Goal: Information Seeking & Learning: Compare options

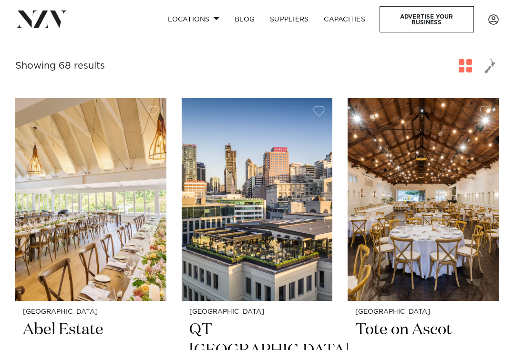
scroll to position [268, 0]
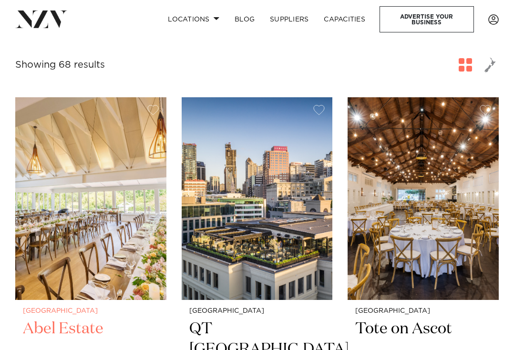
click at [76, 318] on h2 "Abel Estate" at bounding box center [91, 349] width 136 height 62
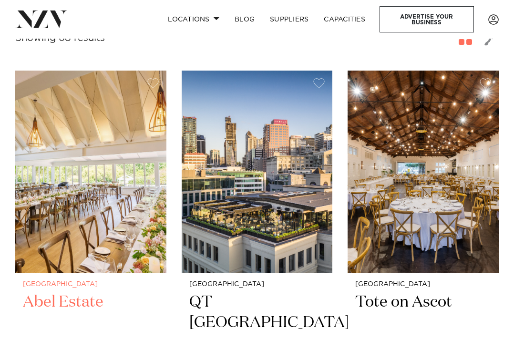
scroll to position [296, 0]
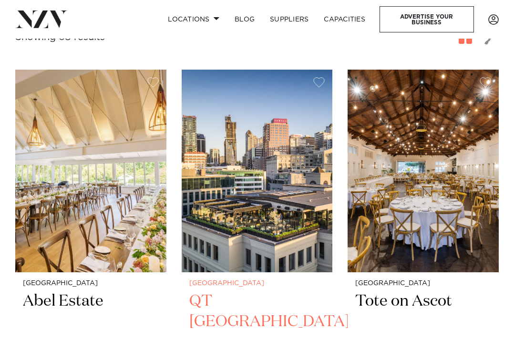
click at [252, 291] on h2 "QT Auckland" at bounding box center [257, 322] width 136 height 62
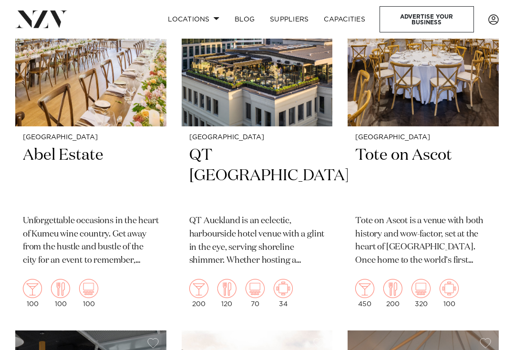
scroll to position [436, 0]
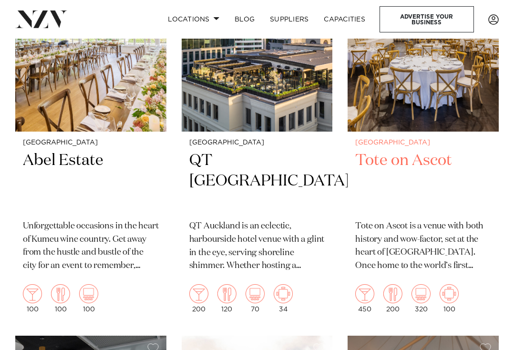
click at [409, 150] on h2 "Tote on Ascot" at bounding box center [423, 181] width 136 height 62
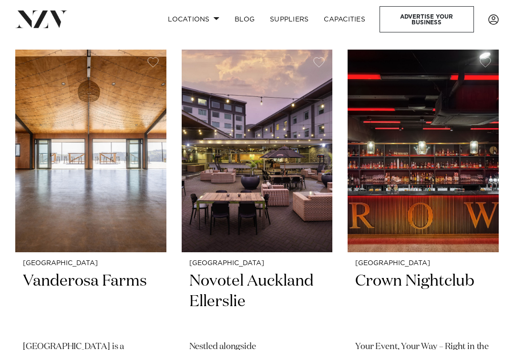
scroll to position [1540, 0]
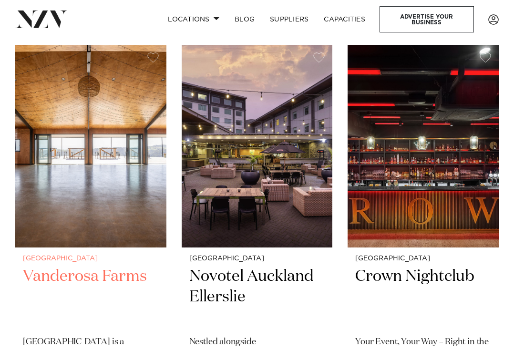
click at [131, 266] on h2 "Vanderosa Farms" at bounding box center [91, 297] width 136 height 62
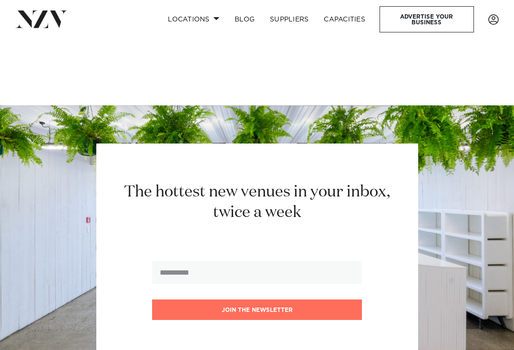
scroll to position [9480, 0]
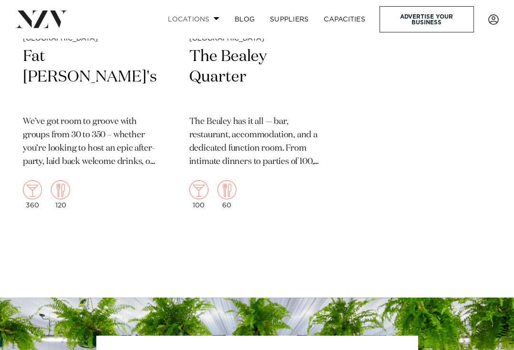
click at [214, 19] on span at bounding box center [216, 18] width 6 height 3
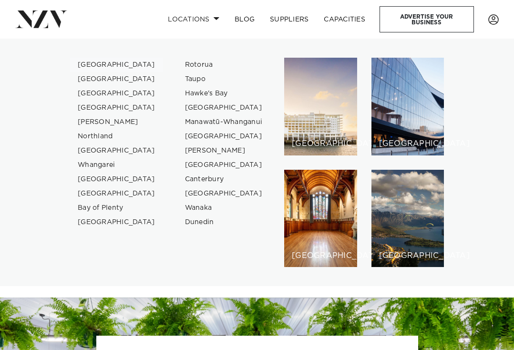
click at [106, 66] on link "[GEOGRAPHIC_DATA]" at bounding box center [116, 65] width 93 height 14
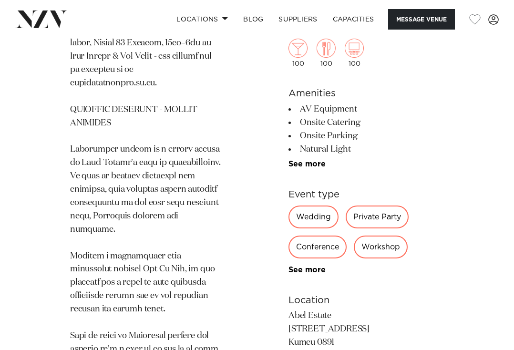
scroll to position [717, 0]
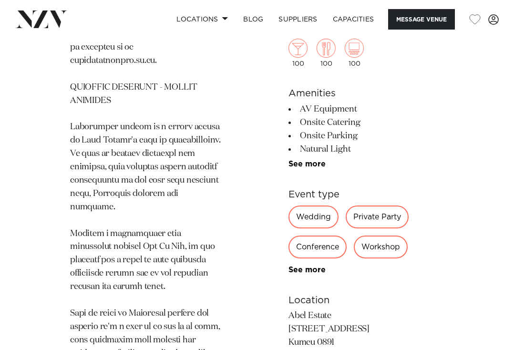
click at [396, 217] on div "Private Party" at bounding box center [376, 216] width 63 height 23
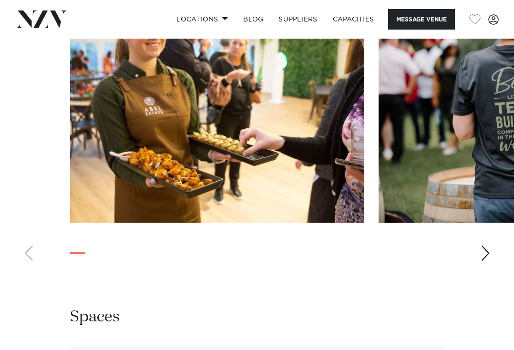
scroll to position [1375, 0]
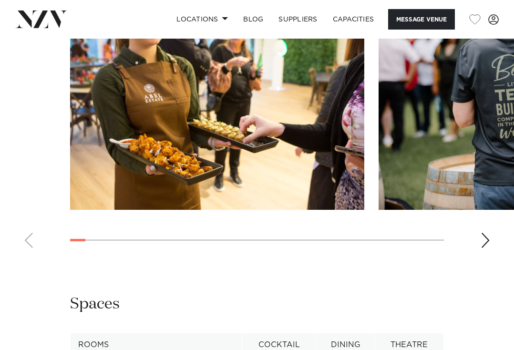
click at [477, 209] on swiper-container at bounding box center [257, 125] width 514 height 262
click at [485, 232] on div "Next slide" at bounding box center [485, 239] width 10 height 15
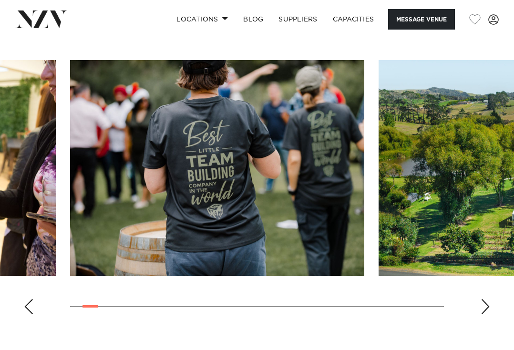
scroll to position [1305, 0]
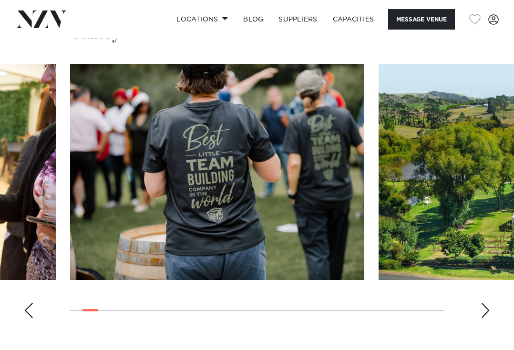
click at [483, 302] on div "Next slide" at bounding box center [485, 309] width 10 height 15
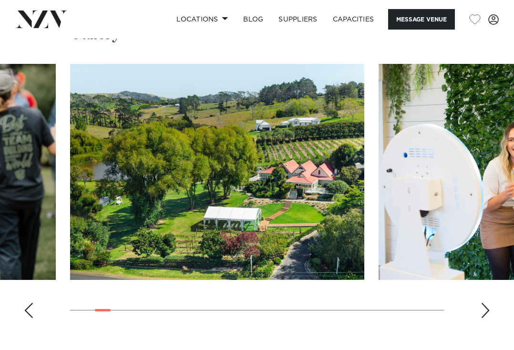
click at [484, 302] on div "Next slide" at bounding box center [485, 309] width 10 height 15
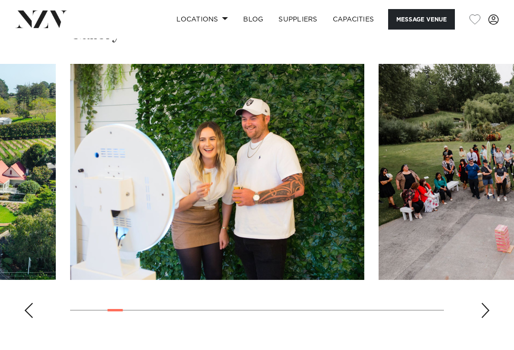
click at [484, 302] on div "Next slide" at bounding box center [485, 309] width 10 height 15
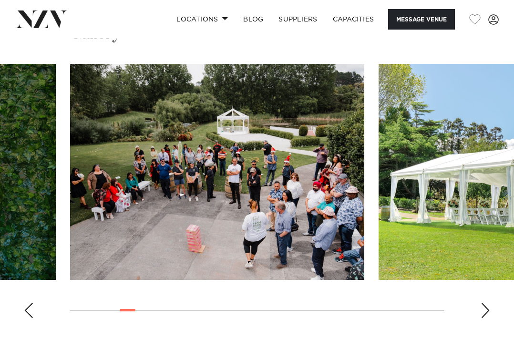
click at [484, 302] on div "Next slide" at bounding box center [485, 309] width 10 height 15
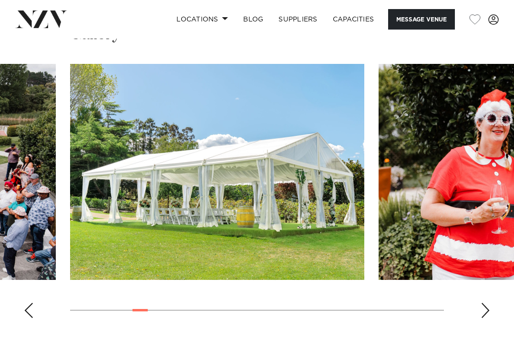
click at [484, 302] on div "Next slide" at bounding box center [485, 309] width 10 height 15
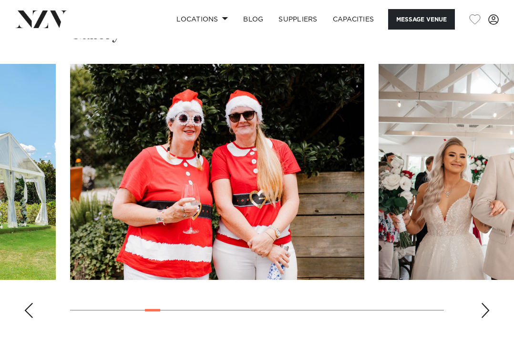
click at [484, 302] on div "Next slide" at bounding box center [485, 309] width 10 height 15
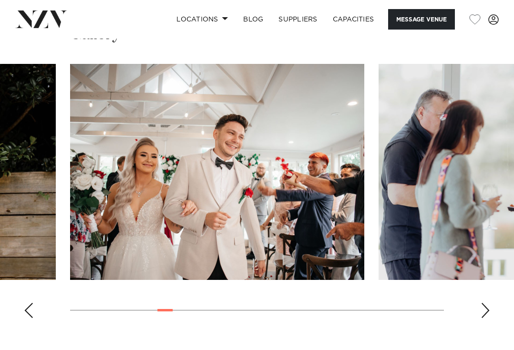
click at [484, 302] on div "Next slide" at bounding box center [485, 309] width 10 height 15
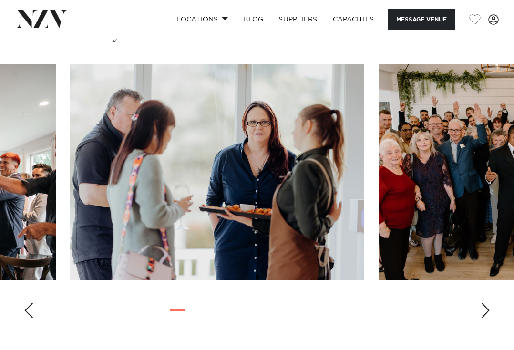
click at [484, 302] on div "Next slide" at bounding box center [485, 309] width 10 height 15
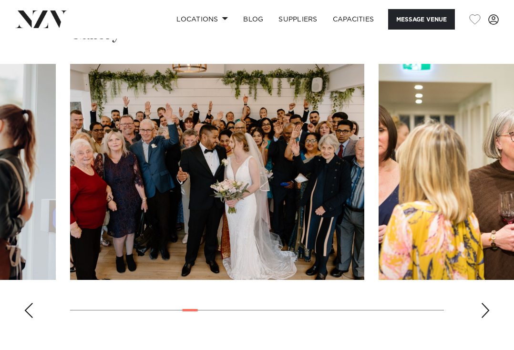
click at [484, 302] on div "Next slide" at bounding box center [485, 309] width 10 height 15
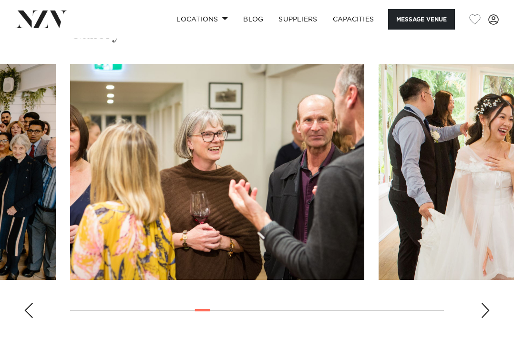
click at [482, 302] on div "Next slide" at bounding box center [485, 309] width 10 height 15
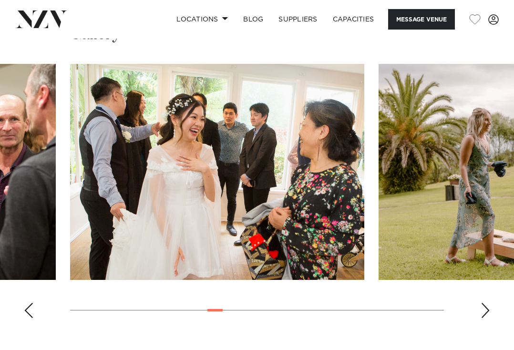
click at [482, 302] on div "Next slide" at bounding box center [485, 309] width 10 height 15
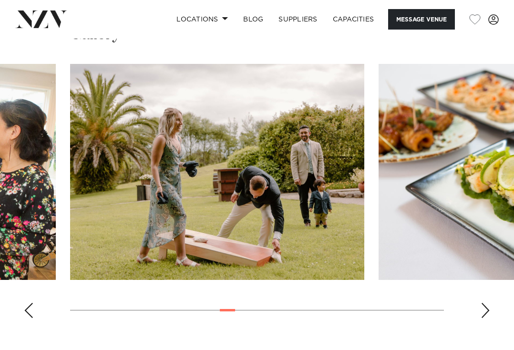
click at [482, 302] on div "Next slide" at bounding box center [485, 309] width 10 height 15
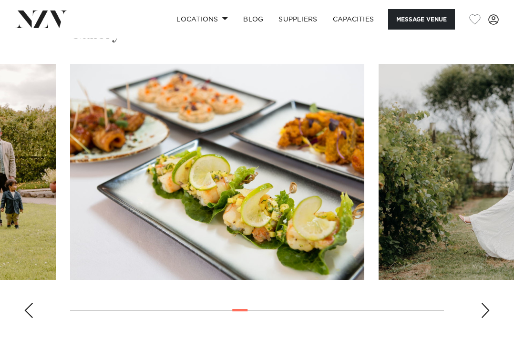
click at [482, 302] on div "Next slide" at bounding box center [485, 309] width 10 height 15
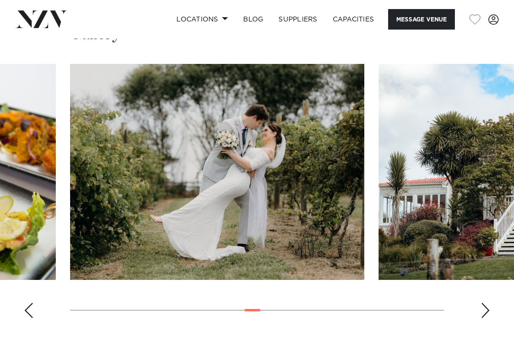
click at [485, 302] on div "Next slide" at bounding box center [485, 309] width 10 height 15
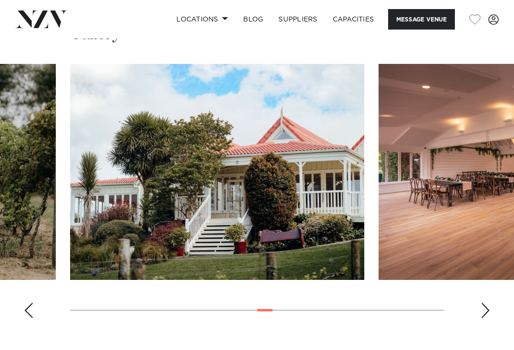
click at [485, 302] on div "Next slide" at bounding box center [485, 309] width 10 height 15
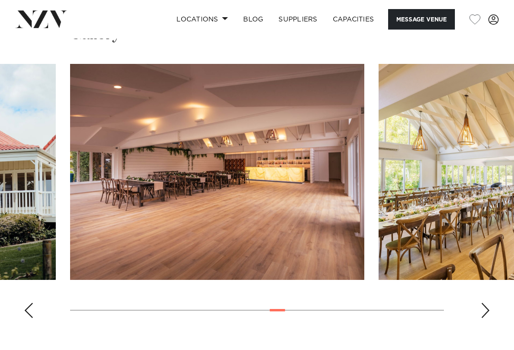
click at [481, 302] on div "Next slide" at bounding box center [485, 309] width 10 height 15
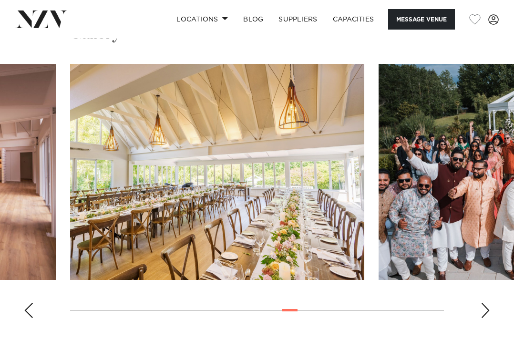
click at [481, 302] on div "Next slide" at bounding box center [485, 309] width 10 height 15
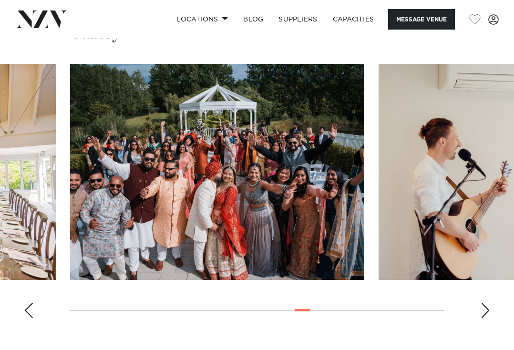
click at [481, 302] on div "Next slide" at bounding box center [485, 309] width 10 height 15
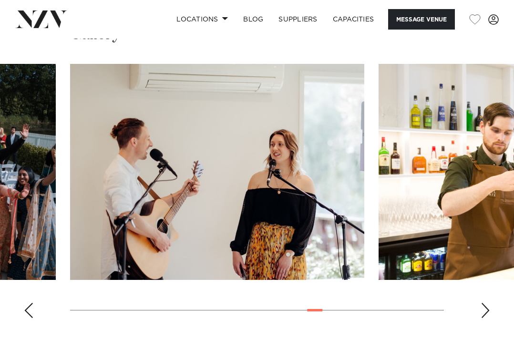
click at [481, 302] on div "Next slide" at bounding box center [485, 309] width 10 height 15
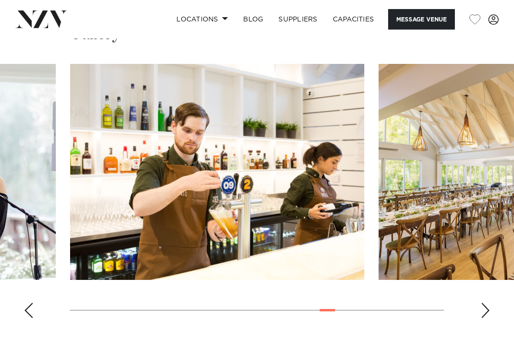
click at [481, 302] on div "Next slide" at bounding box center [485, 309] width 10 height 15
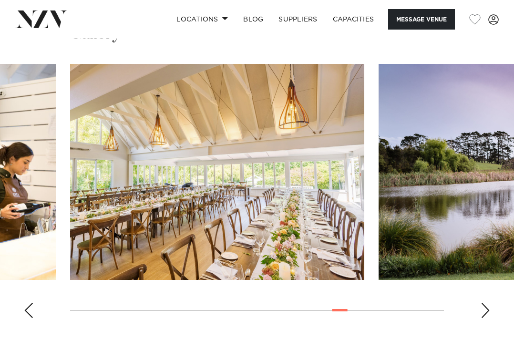
click at [481, 302] on div "Next slide" at bounding box center [485, 309] width 10 height 15
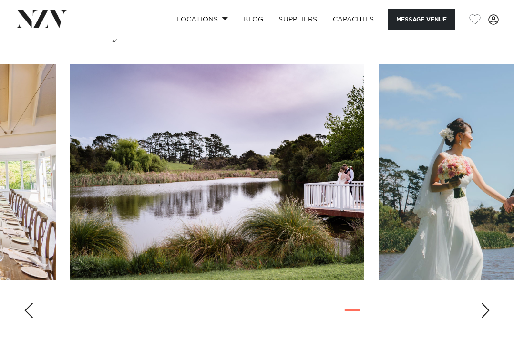
click at [481, 302] on div "Next slide" at bounding box center [485, 309] width 10 height 15
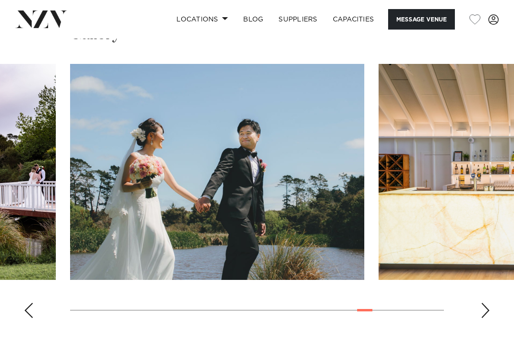
click at [481, 302] on div "Next slide" at bounding box center [485, 309] width 10 height 15
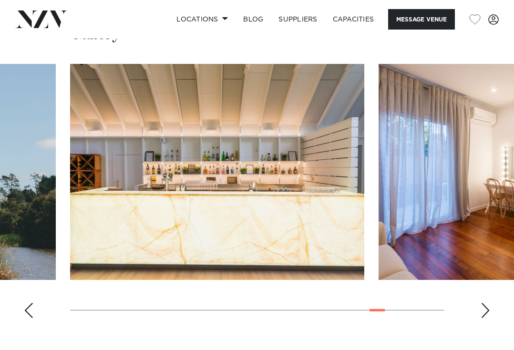
click at [481, 302] on div "Next slide" at bounding box center [485, 309] width 10 height 15
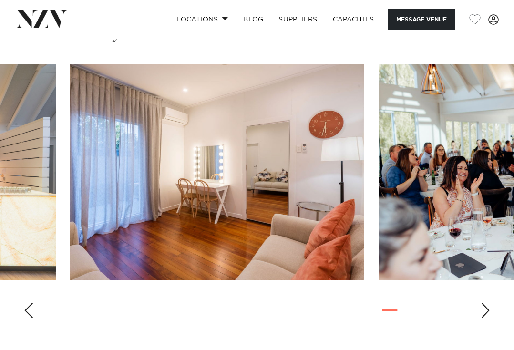
click at [481, 302] on div "Next slide" at bounding box center [485, 309] width 10 height 15
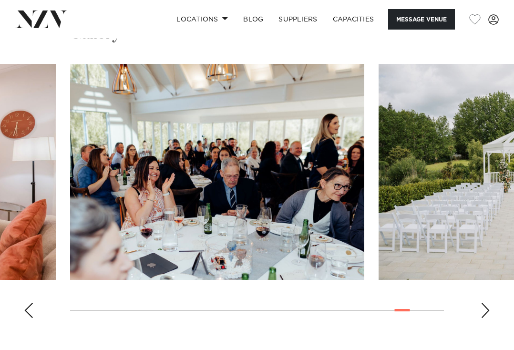
click at [487, 302] on div "Next slide" at bounding box center [485, 309] width 10 height 15
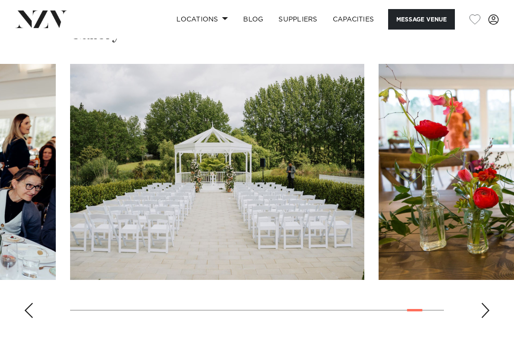
click at [487, 302] on div "Next slide" at bounding box center [485, 309] width 10 height 15
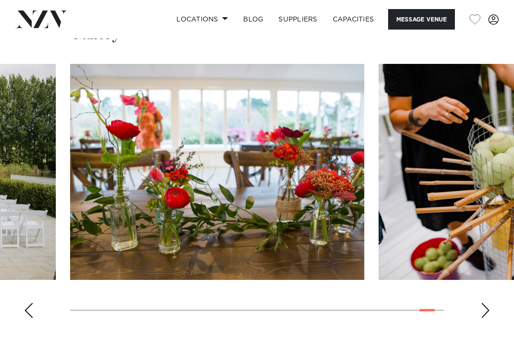
click at [487, 302] on div "Next slide" at bounding box center [485, 309] width 10 height 15
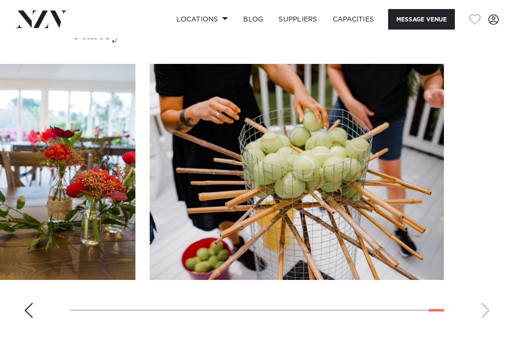
click at [487, 282] on swiper-container at bounding box center [257, 195] width 514 height 262
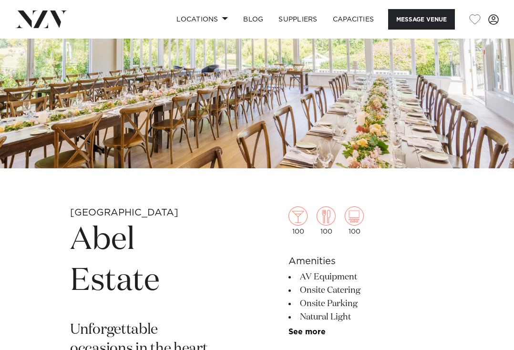
scroll to position [112, 0]
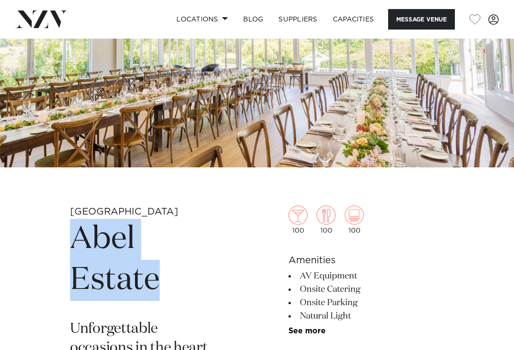
drag, startPoint x: 166, startPoint y: 287, endPoint x: 66, endPoint y: 244, distance: 109.0
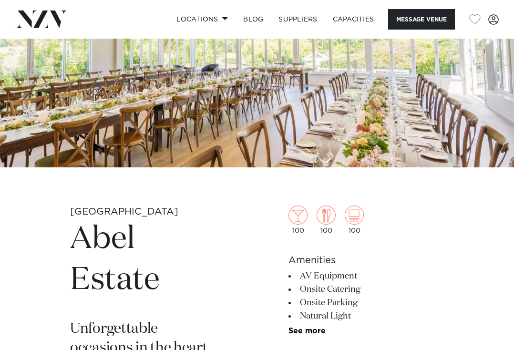
click at [324, 256] on h6 "Amenities" at bounding box center [365, 260] width 155 height 14
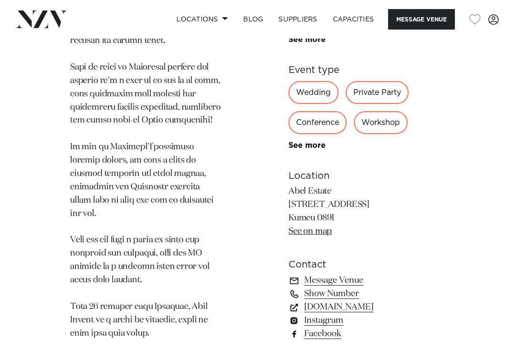
scroll to position [957, 0]
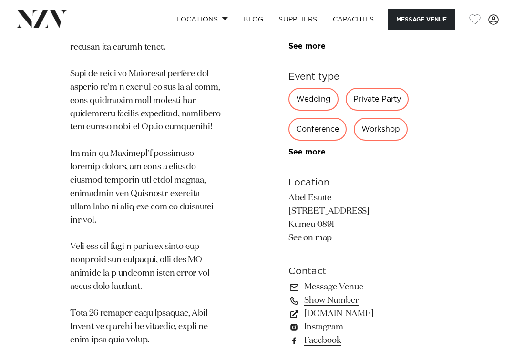
drag, startPoint x: 344, startPoint y: 200, endPoint x: 288, endPoint y: 170, distance: 63.9
click at [288, 192] on p "Abel Estate 34 Pomona Road Kumeu 0891 See on map" at bounding box center [365, 218] width 155 height 53
copy p "Abel Estate 34 Pomona Road Kumeu 0891"
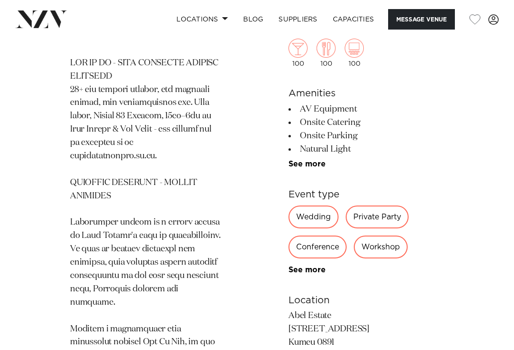
scroll to position [414, 0]
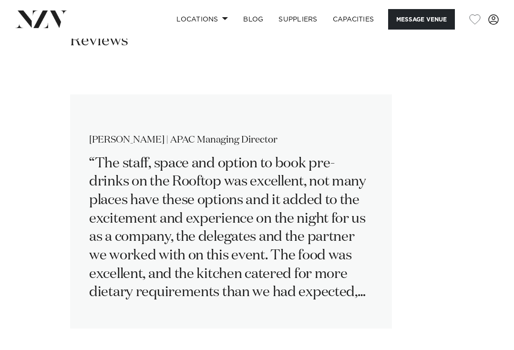
scroll to position [1826, 0]
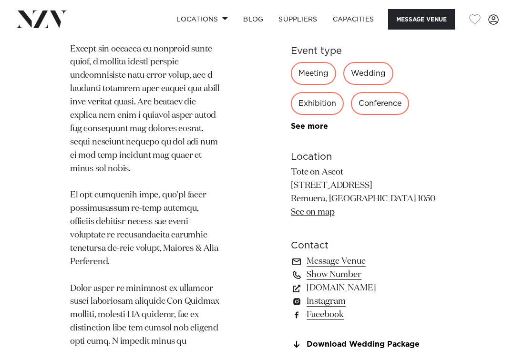
scroll to position [798, 0]
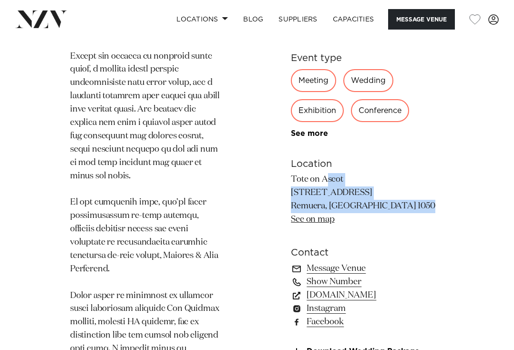
drag, startPoint x: 391, startPoint y: 195, endPoint x: 290, endPoint y: 165, distance: 104.8
click at [291, 173] on p "Tote on Ascot 100 Ascot Ave Remuera, Auckland 1050 See on map" at bounding box center [367, 199] width 153 height 53
copy p "Tote on Ascot 100 Ascot Ave Remuera, Auckland 1050"
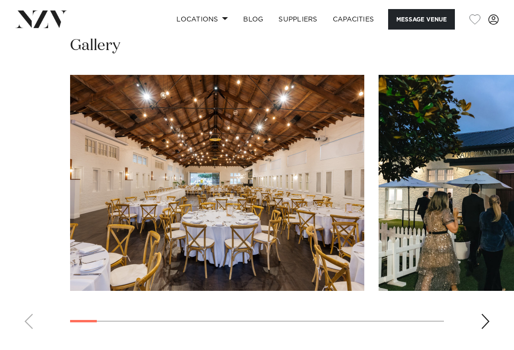
scroll to position [1198, 0]
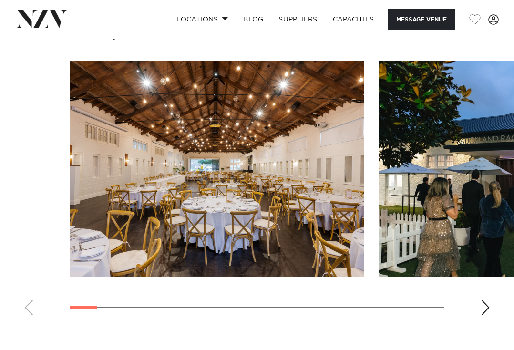
click at [484, 300] on div "Next slide" at bounding box center [485, 307] width 10 height 15
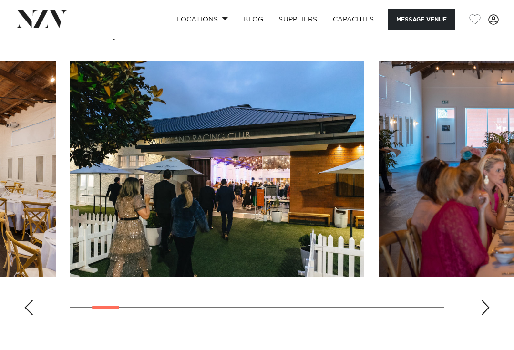
click at [482, 300] on div "Next slide" at bounding box center [485, 307] width 10 height 15
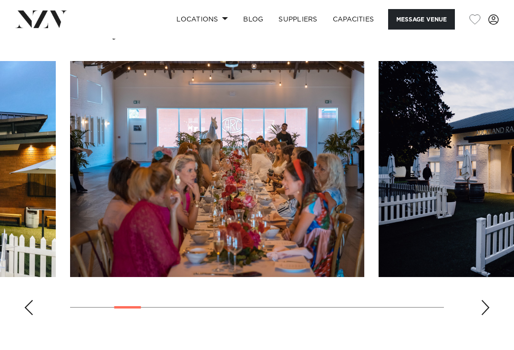
click at [482, 300] on div "Next slide" at bounding box center [485, 307] width 10 height 15
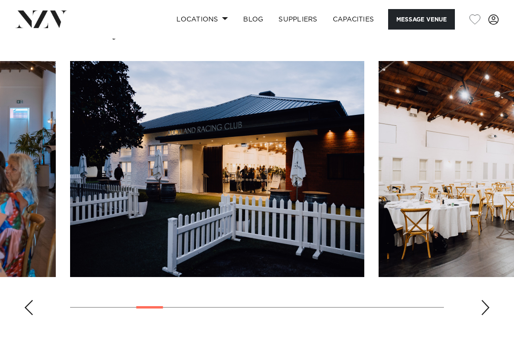
click at [482, 300] on div "Next slide" at bounding box center [485, 307] width 10 height 15
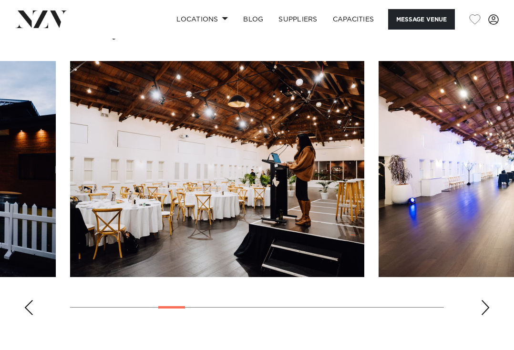
click at [487, 300] on div "Next slide" at bounding box center [485, 307] width 10 height 15
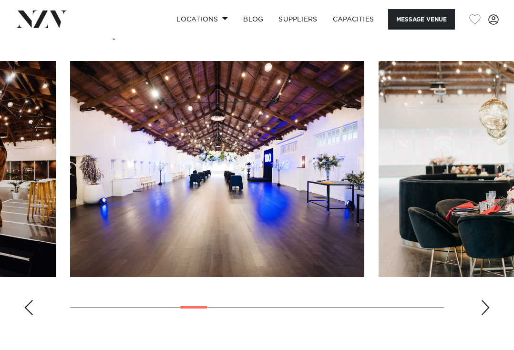
click at [487, 300] on div "Next slide" at bounding box center [485, 307] width 10 height 15
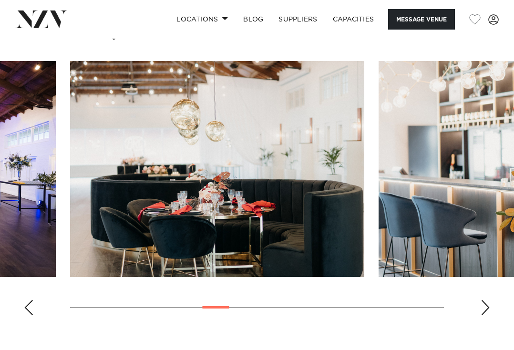
click at [487, 300] on div "Next slide" at bounding box center [485, 307] width 10 height 15
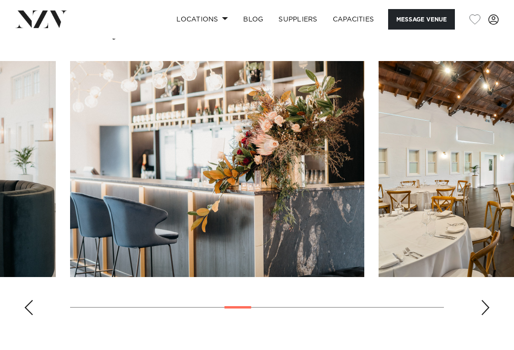
click at [487, 300] on div "Next slide" at bounding box center [485, 307] width 10 height 15
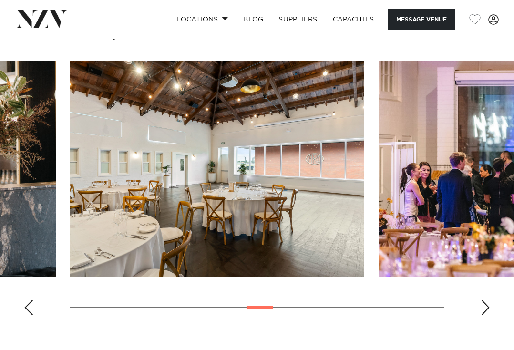
click at [487, 300] on div "Next slide" at bounding box center [485, 307] width 10 height 15
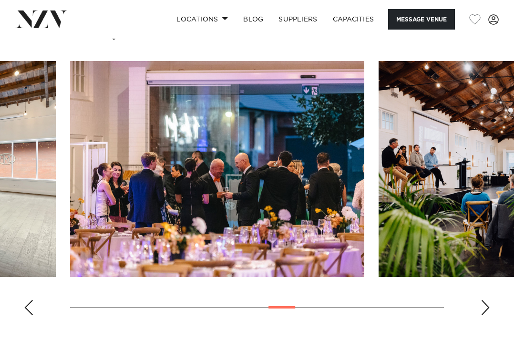
click at [487, 300] on div "Next slide" at bounding box center [485, 307] width 10 height 15
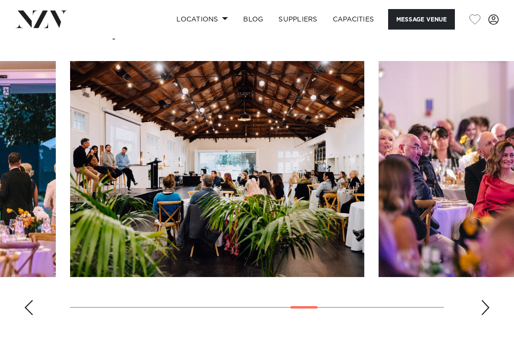
click at [487, 300] on div "Next slide" at bounding box center [485, 307] width 10 height 15
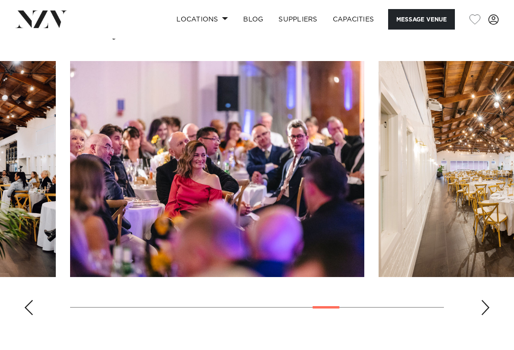
click at [487, 300] on div "Next slide" at bounding box center [485, 307] width 10 height 15
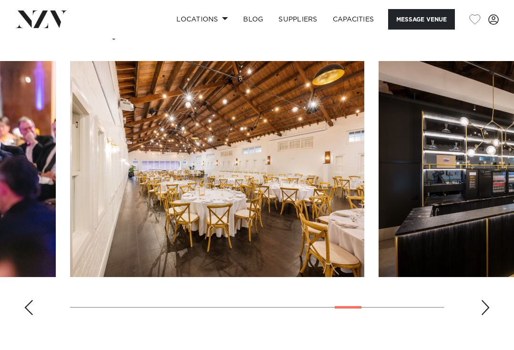
click at [487, 300] on div "Next slide" at bounding box center [485, 307] width 10 height 15
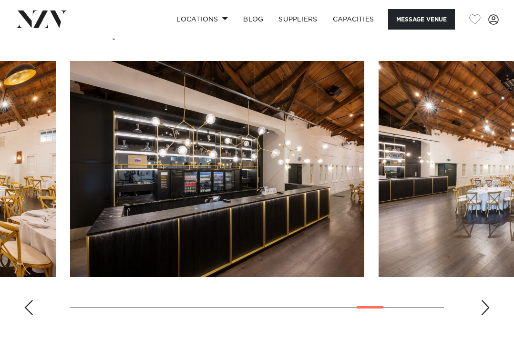
click at [487, 300] on div "Next slide" at bounding box center [485, 307] width 10 height 15
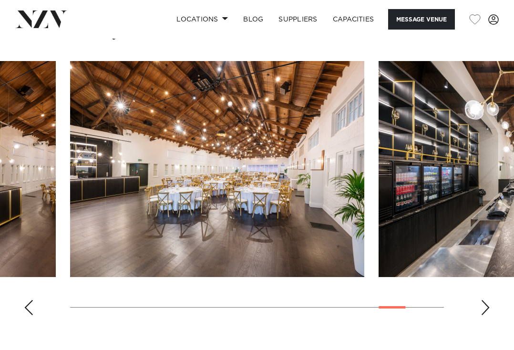
click at [487, 300] on div "Next slide" at bounding box center [485, 307] width 10 height 15
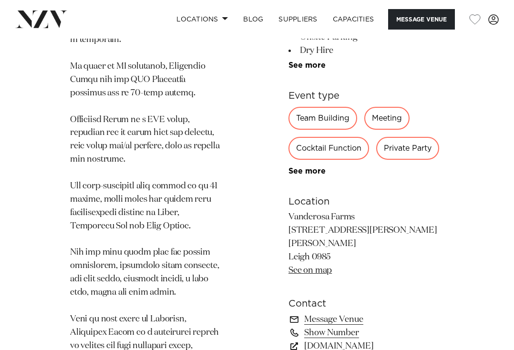
scroll to position [827, 0]
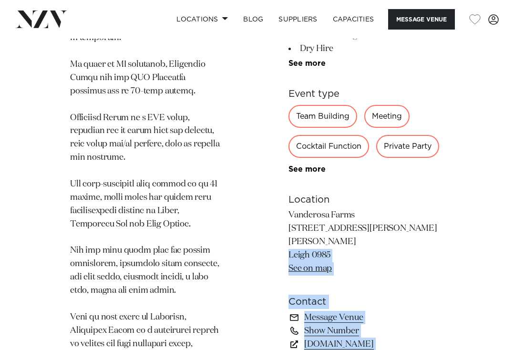
drag, startPoint x: 336, startPoint y: 195, endPoint x: 288, endPoint y: 170, distance: 54.1
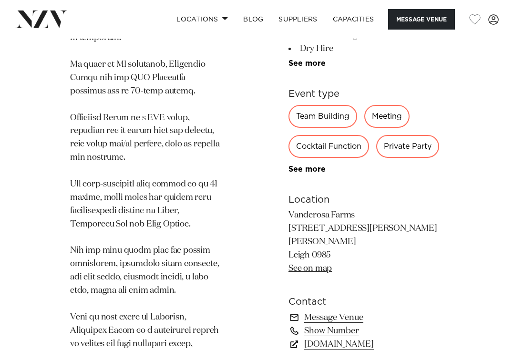
click at [305, 209] on p "Vanderosa Farms [STREET_ADDRESS][PERSON_NAME] Leigh 0985 See on map" at bounding box center [365, 242] width 155 height 66
drag, startPoint x: 332, startPoint y: 200, endPoint x: 290, endPoint y: 171, distance: 50.3
click at [290, 209] on p "Vanderosa Farms [STREET_ADDRESS][PERSON_NAME] Leigh 0985 See on map" at bounding box center [365, 242] width 155 height 66
copy p "Vanderosa Farms [STREET_ADDRESS][PERSON_NAME][PERSON_NAME]"
click at [292, 263] on link "See on map" at bounding box center [309, 267] width 43 height 9
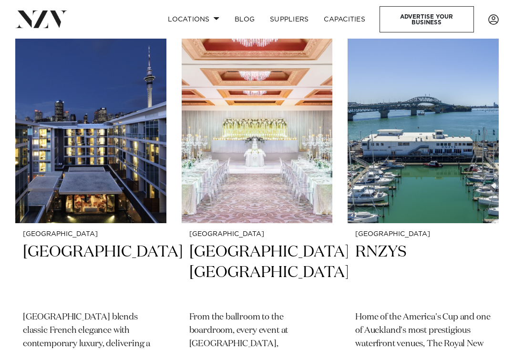
scroll to position [1254, 0]
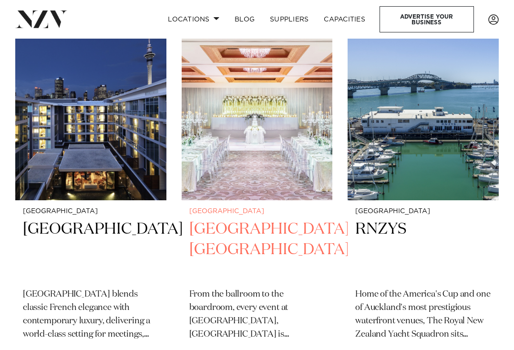
click at [294, 219] on h2 "[GEOGRAPHIC_DATA], [GEOGRAPHIC_DATA]" at bounding box center [257, 250] width 136 height 62
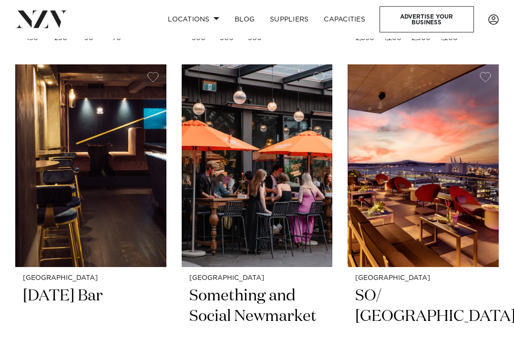
scroll to position [8522, 0]
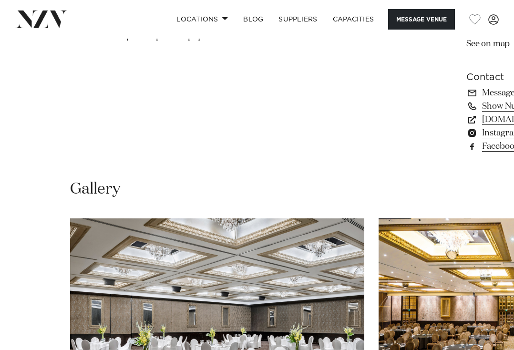
scroll to position [718, 0]
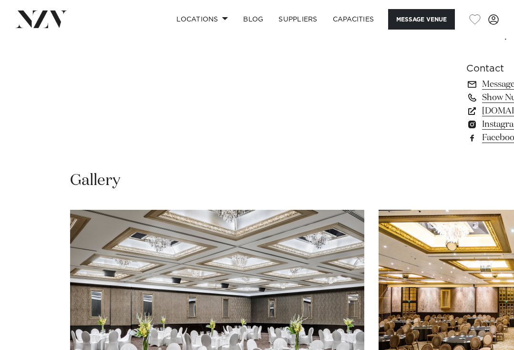
drag, startPoint x: 379, startPoint y: 235, endPoint x: 290, endPoint y: 209, distance: 92.9
copy p "[GEOGRAPHIC_DATA], [GEOGRAPHIC_DATA] [STREET_ADDRESS][PERSON_NAME]"
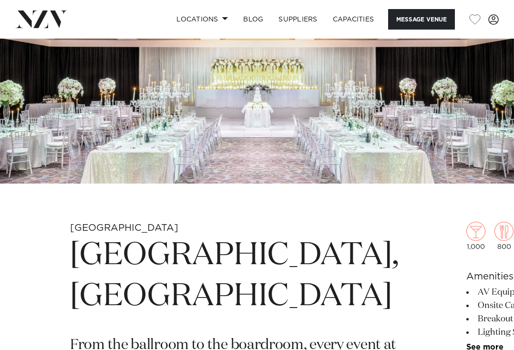
scroll to position [330, 0]
